Goal: Obtain resource: Obtain resource

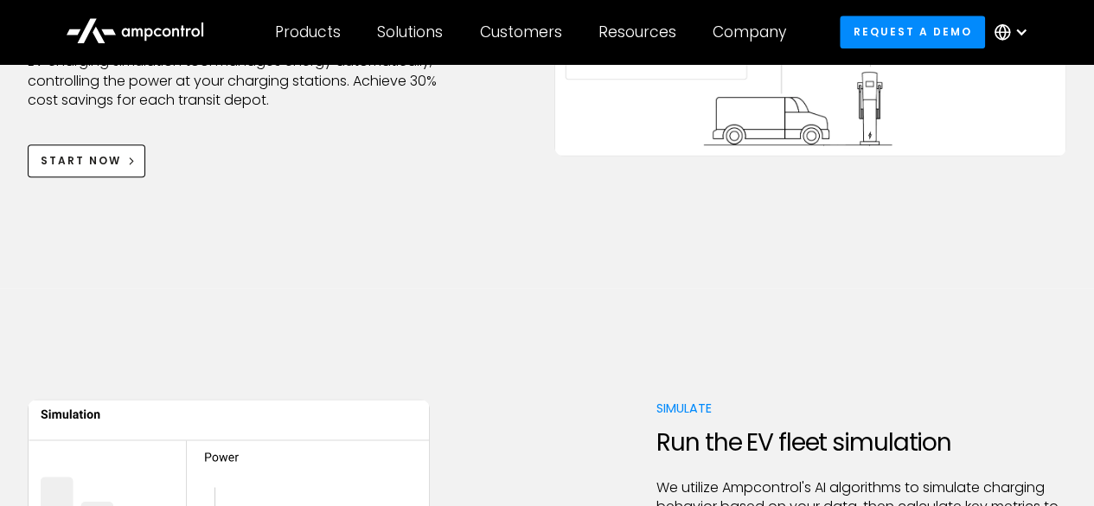
scroll to position [851, 0]
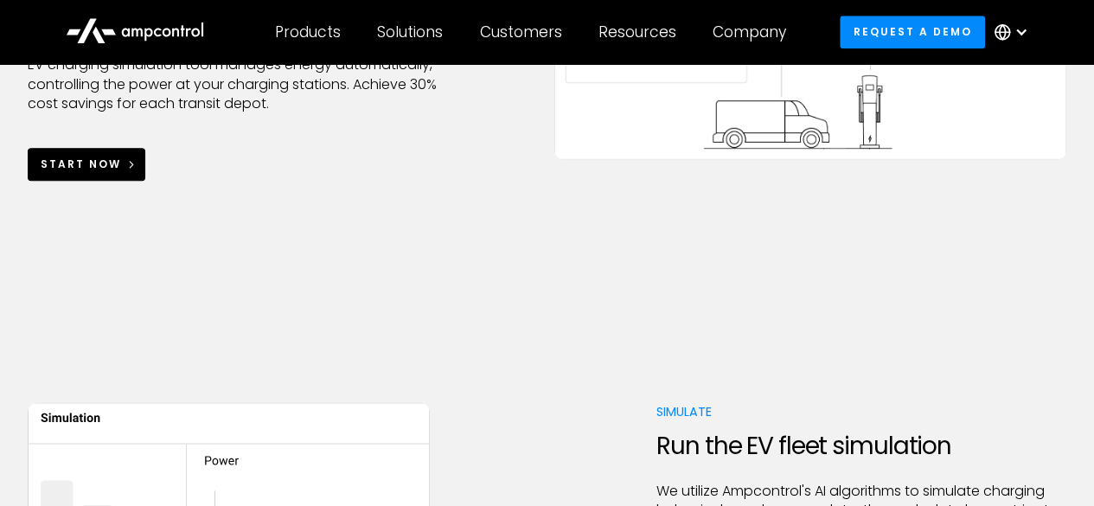
click at [72, 160] on div "Start Now" at bounding box center [81, 165] width 80 height 16
